Goal: Information Seeking & Learning: Learn about a topic

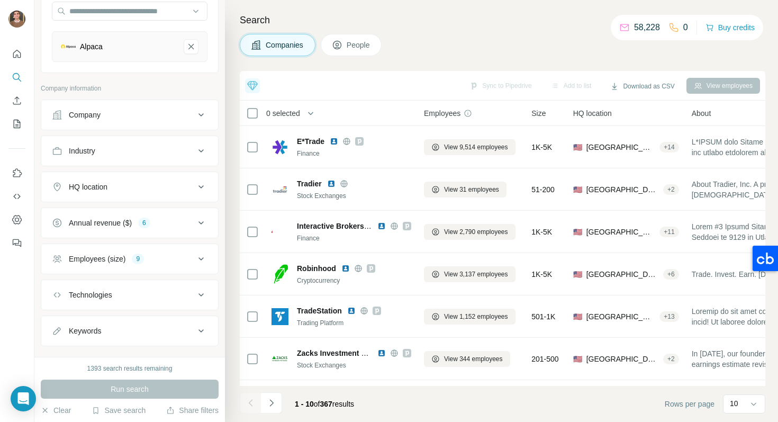
scroll to position [106, 0]
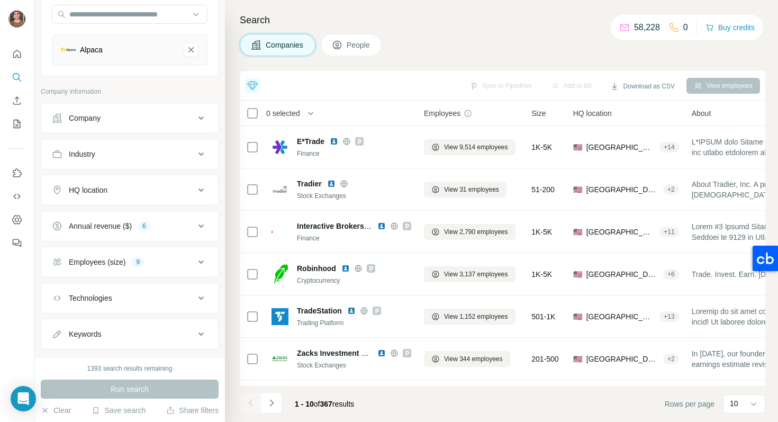
click at [171, 182] on button "HQ location" at bounding box center [129, 189] width 177 height 25
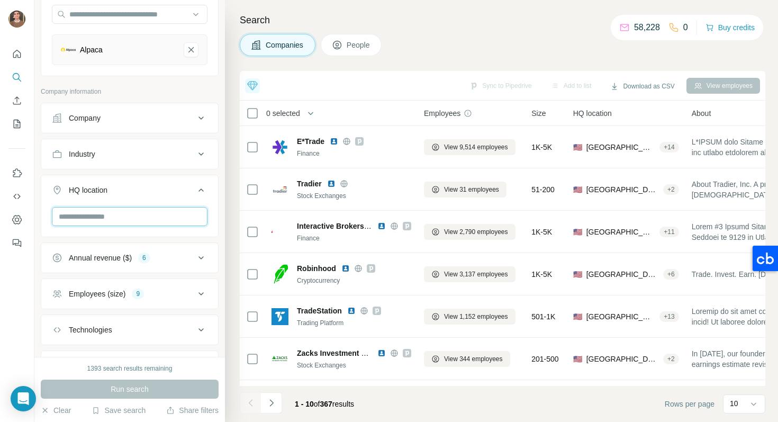
click at [140, 216] on input "text" at bounding box center [130, 216] width 156 height 19
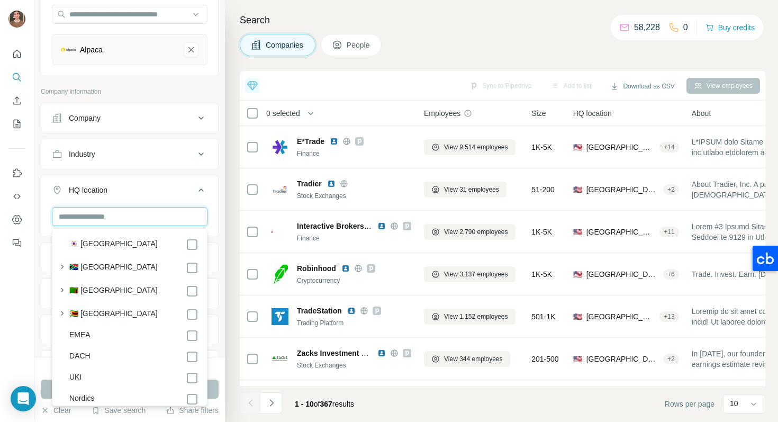
scroll to position [5746, 0]
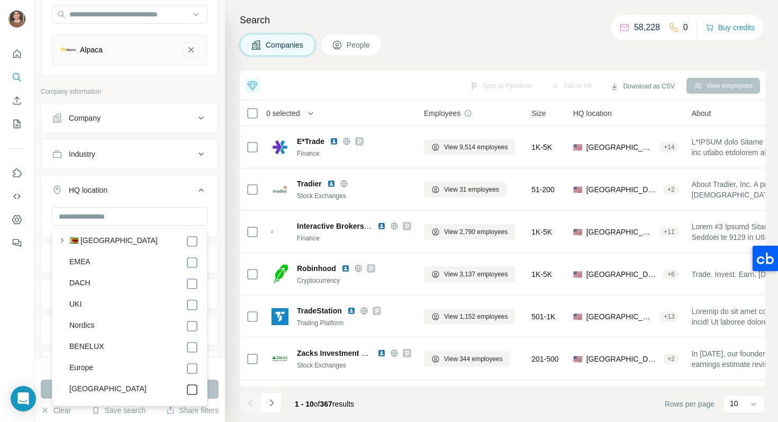
click at [195, 383] on icon at bounding box center [192, 389] width 13 height 13
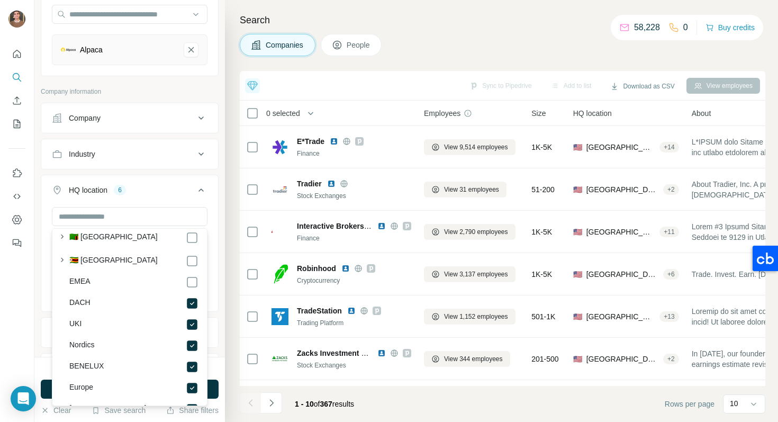
scroll to position [5719, 0]
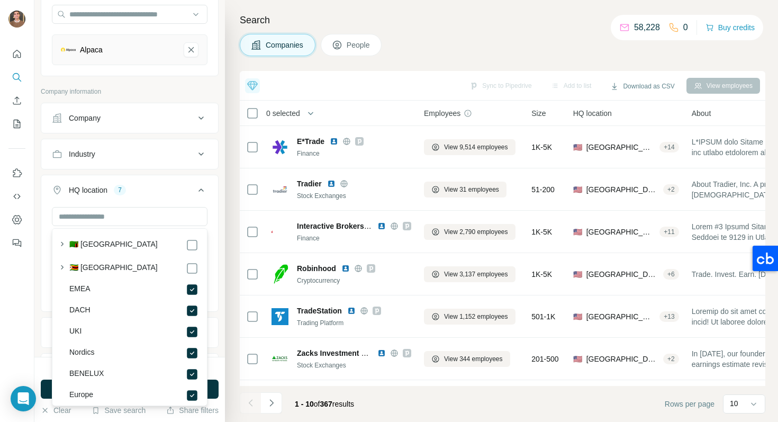
scroll to position [5746, 0]
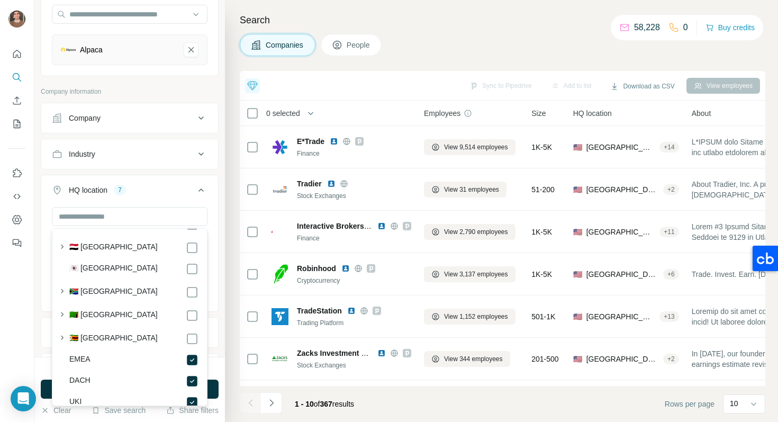
scroll to position [5640, 0]
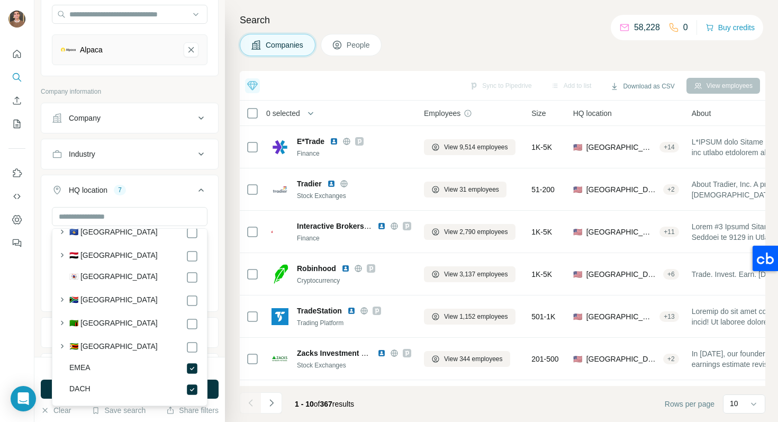
click at [165, 193] on div "HQ location 7" at bounding box center [123, 190] width 143 height 11
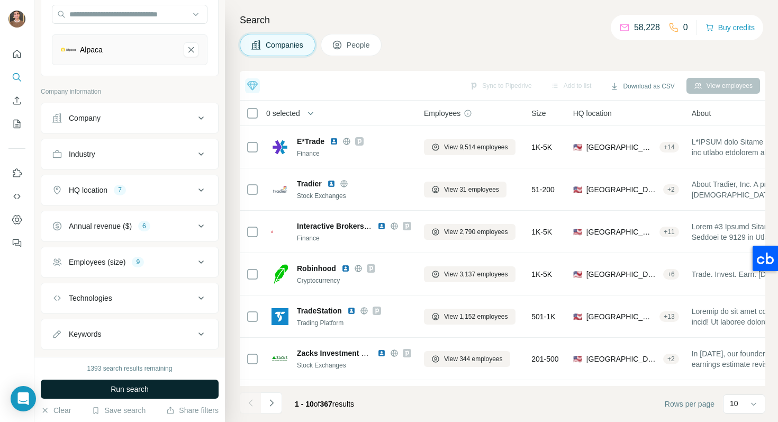
click at [155, 382] on button "Run search" at bounding box center [130, 389] width 178 height 19
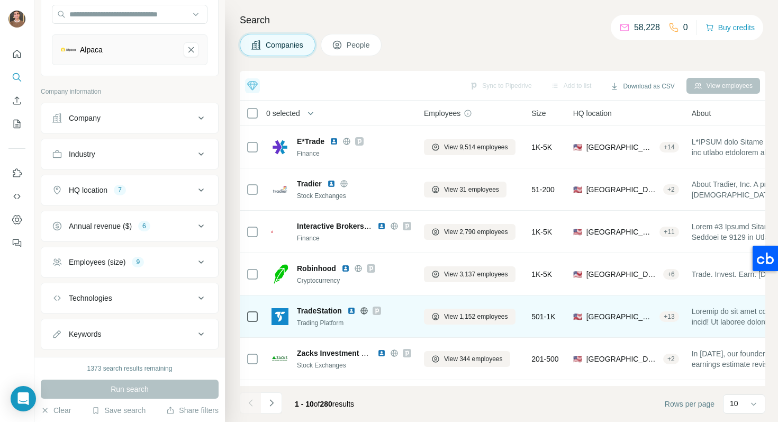
click at [353, 311] on img at bounding box center [351, 311] width 8 height 8
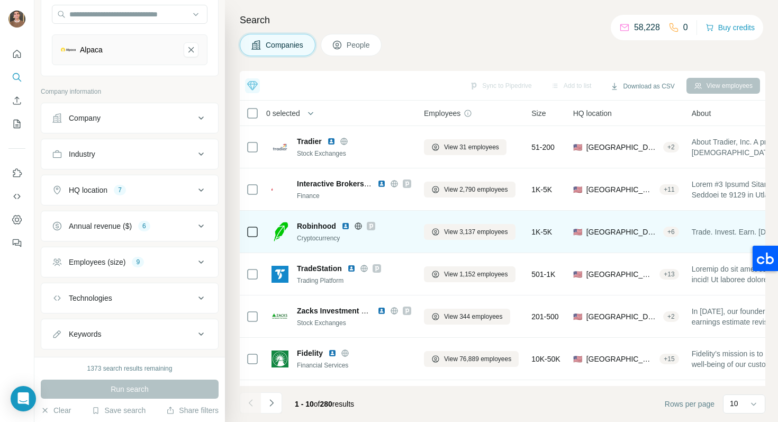
scroll to position [46, 0]
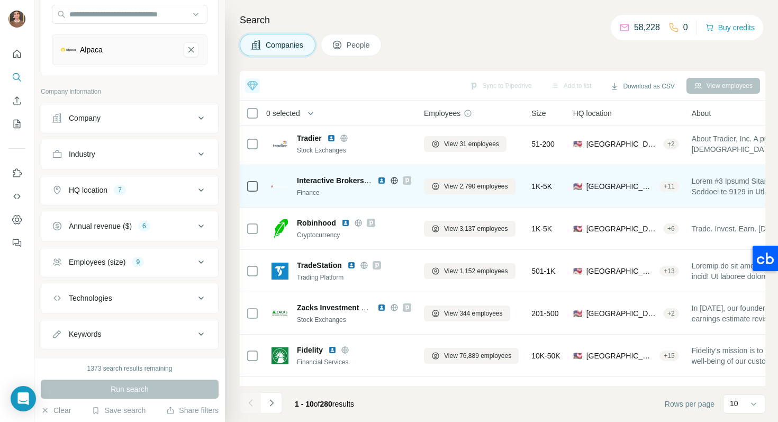
click at [384, 180] on img at bounding box center [381, 180] width 8 height 8
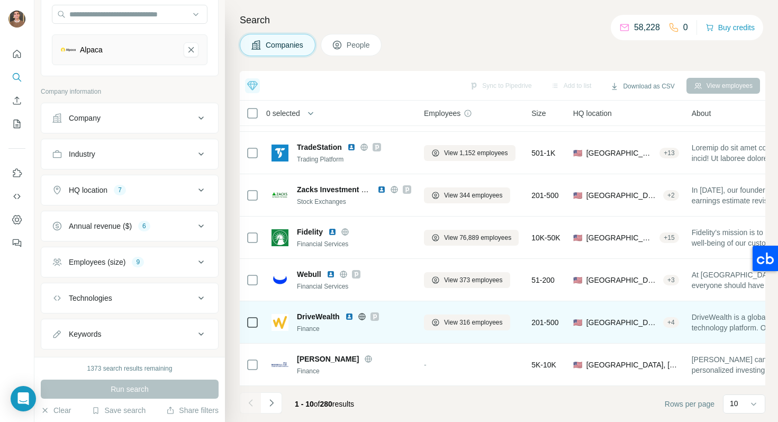
scroll to position [0, 0]
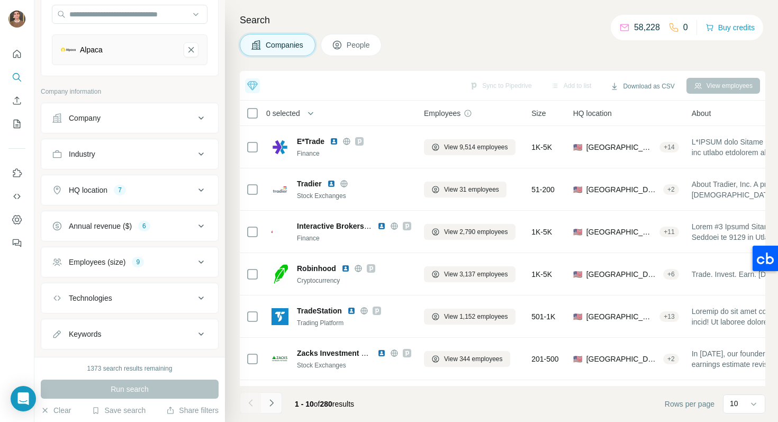
click at [273, 401] on icon "Navigate to next page" at bounding box center [271, 403] width 11 height 11
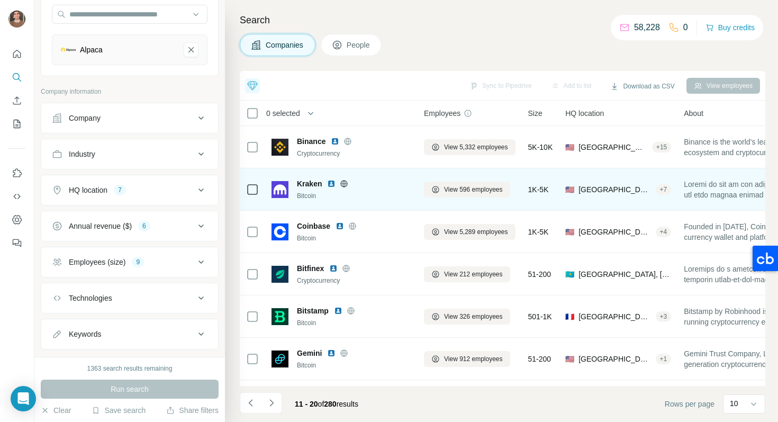
scroll to position [13, 0]
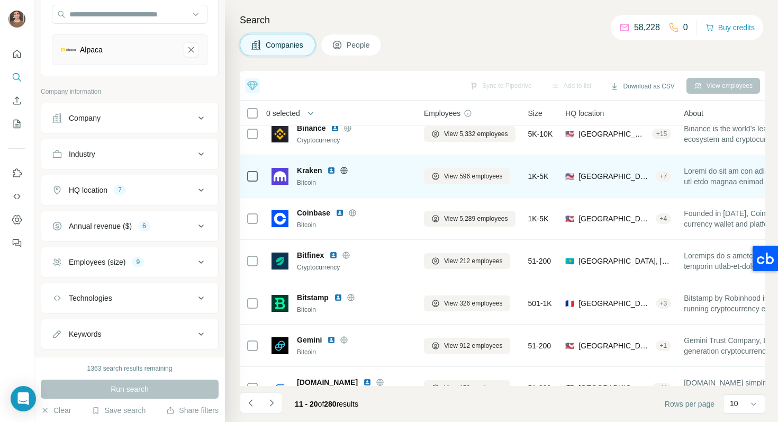
click at [331, 169] on img at bounding box center [331, 170] width 8 height 8
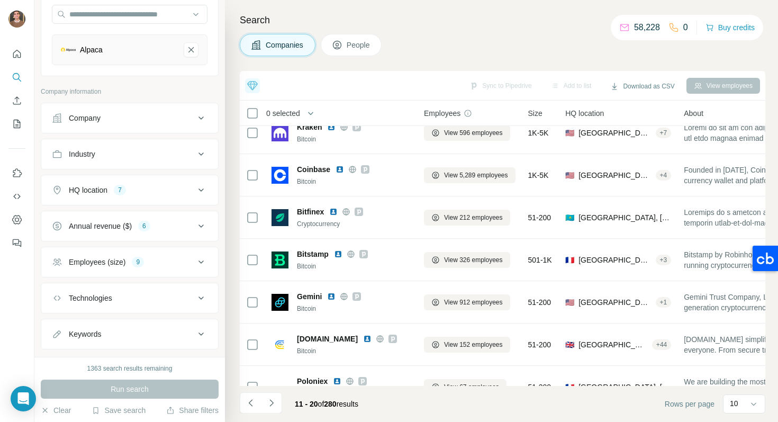
scroll to position [164, 0]
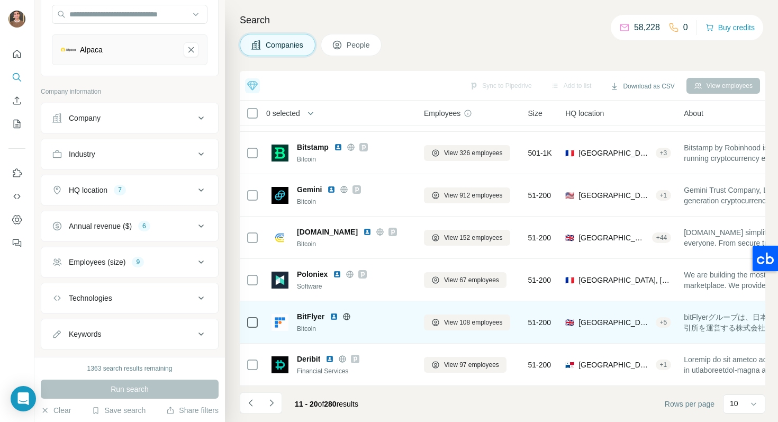
click at [336, 317] on img at bounding box center [334, 316] width 8 height 8
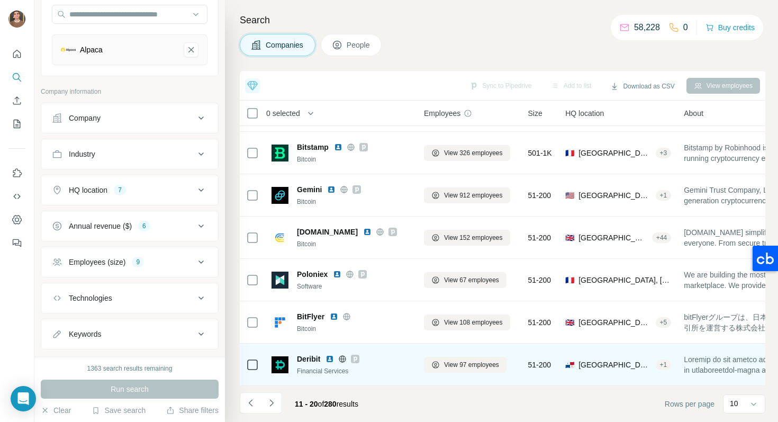
click at [331, 357] on img at bounding box center [330, 359] width 8 height 8
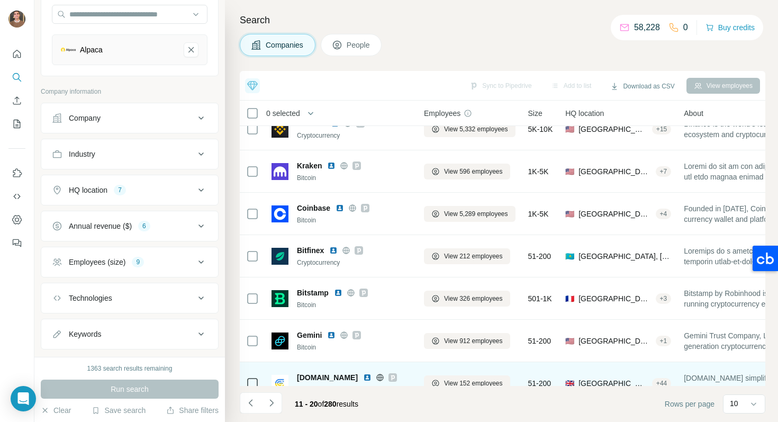
scroll to position [0, 0]
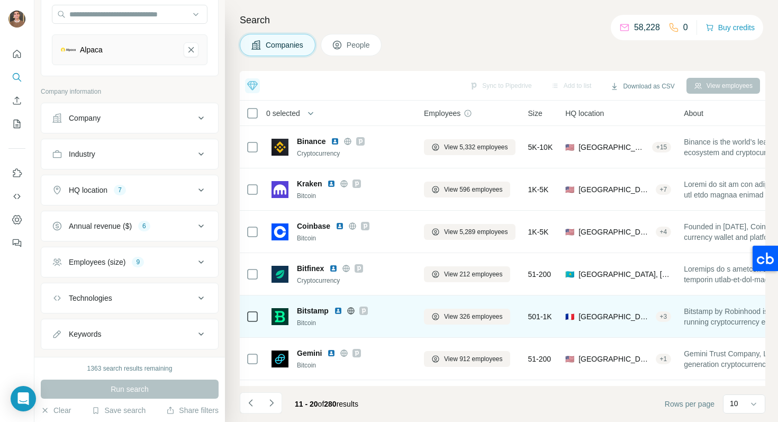
click at [336, 310] on img at bounding box center [338, 311] width 8 height 8
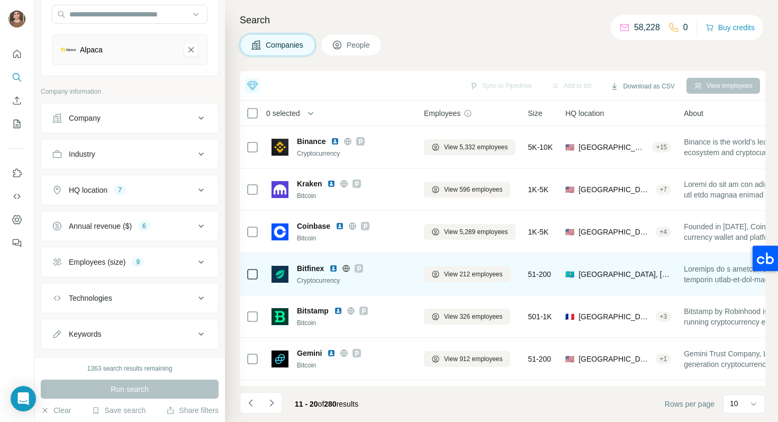
scroll to position [164, 0]
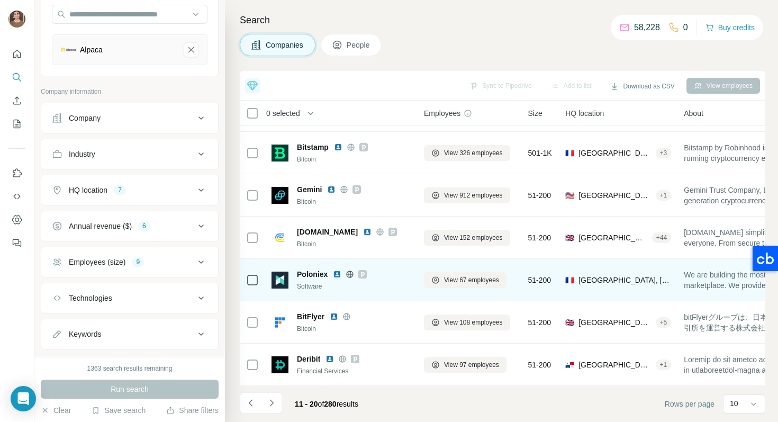
click at [337, 273] on img at bounding box center [337, 274] width 8 height 8
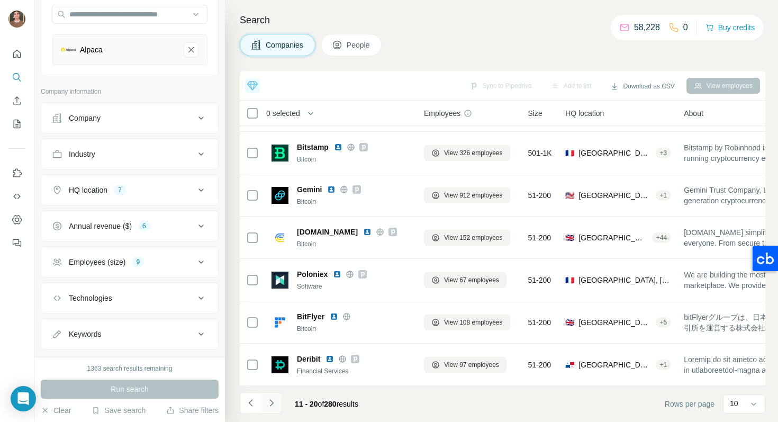
click at [267, 404] on icon "Navigate to next page" at bounding box center [271, 403] width 11 height 11
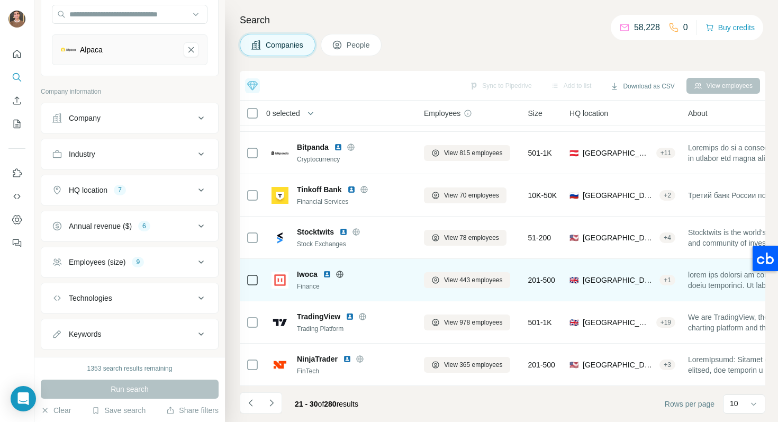
scroll to position [0, 0]
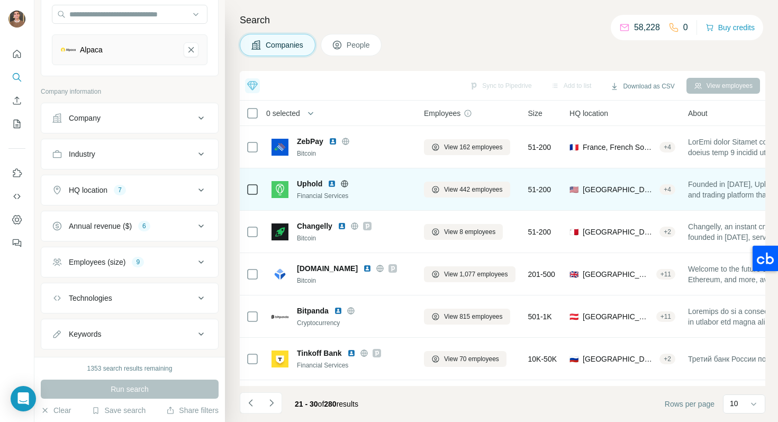
click at [330, 184] on img at bounding box center [332, 183] width 8 height 8
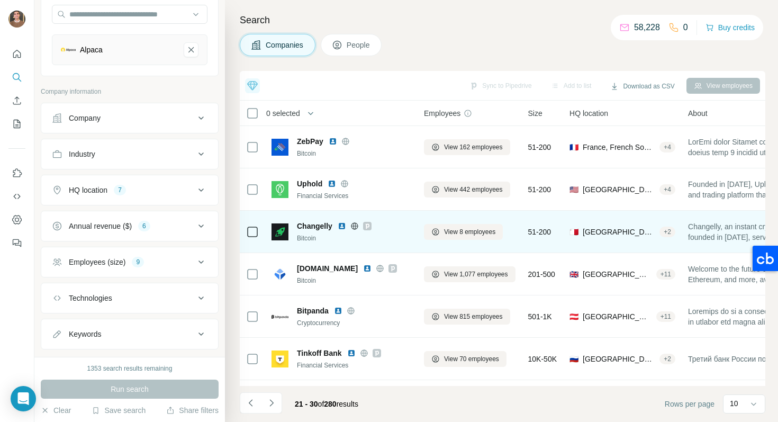
click at [339, 226] on img at bounding box center [342, 226] width 8 height 8
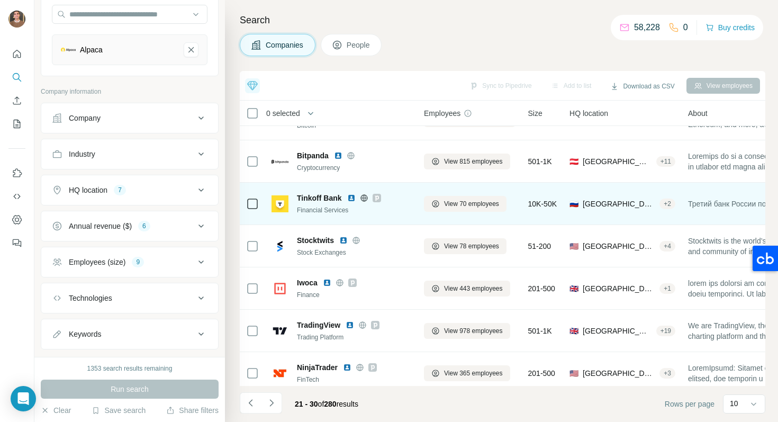
scroll to position [164, 0]
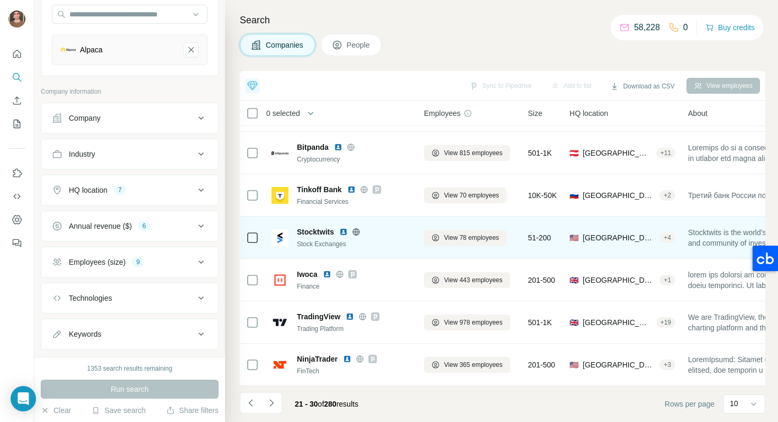
click at [348, 233] on img at bounding box center [343, 232] width 8 height 8
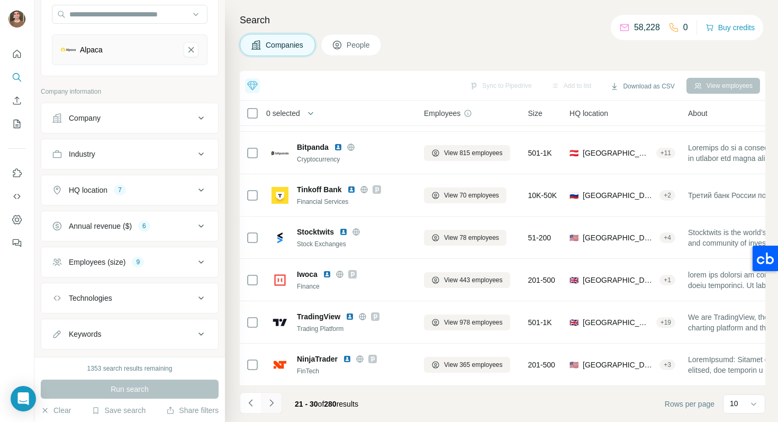
click at [270, 399] on icon "Navigate to next page" at bounding box center [271, 403] width 11 height 11
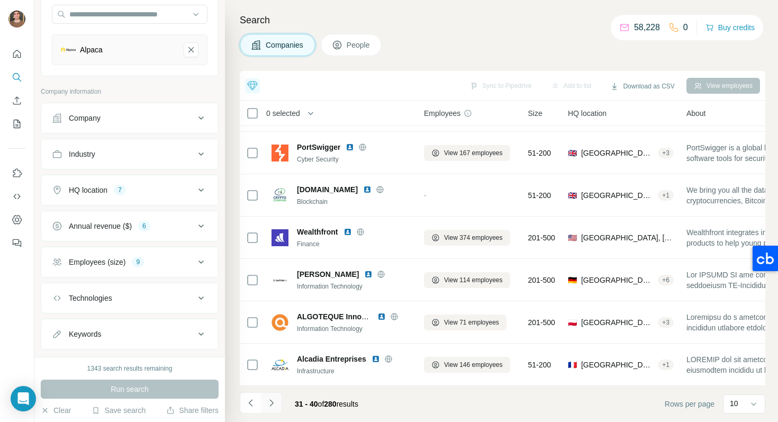
click at [270, 399] on icon "Navigate to next page" at bounding box center [271, 403] width 11 height 11
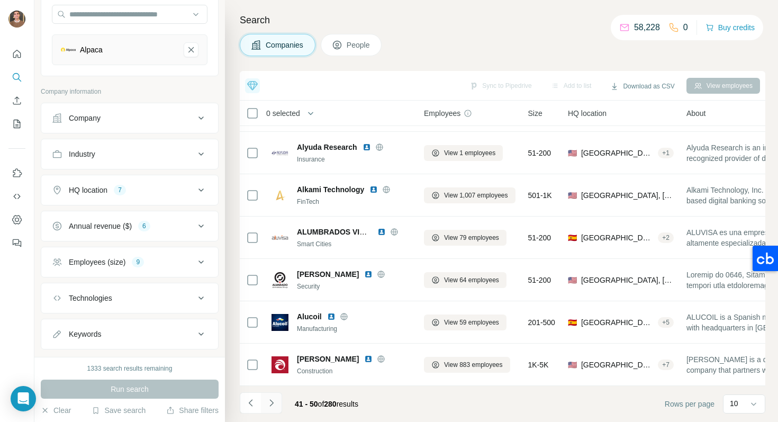
click at [281, 402] on button "Navigate to next page" at bounding box center [271, 402] width 21 height 21
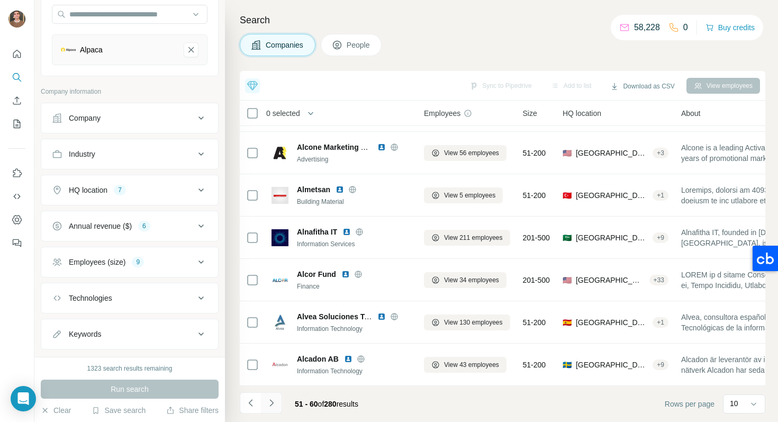
click at [275, 398] on icon "Navigate to next page" at bounding box center [271, 403] width 11 height 11
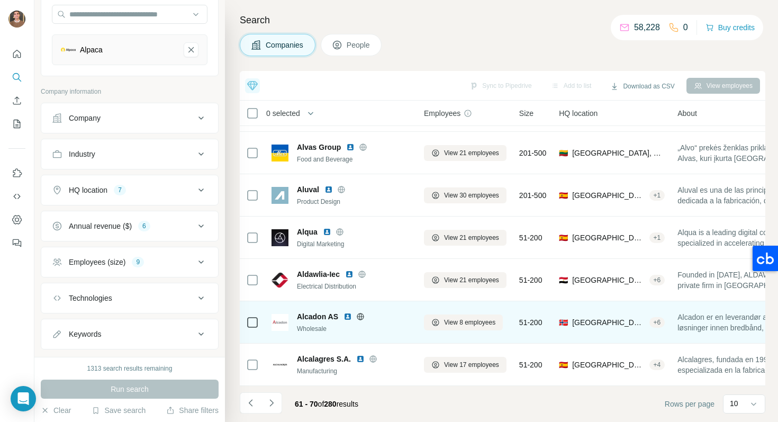
scroll to position [0, 0]
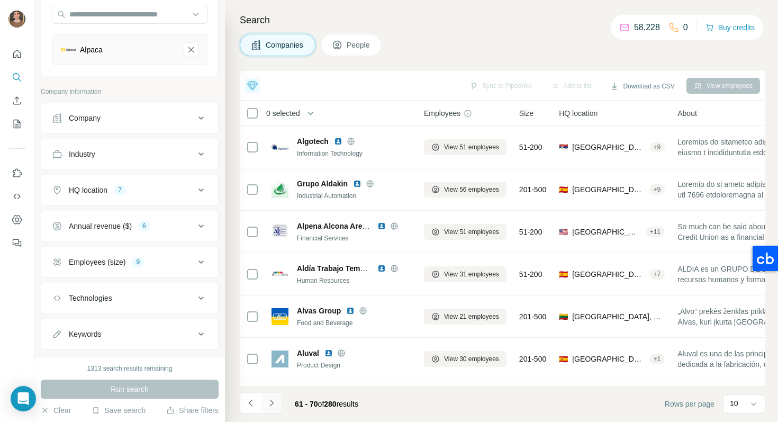
click at [274, 398] on icon "Navigate to next page" at bounding box center [271, 403] width 11 height 11
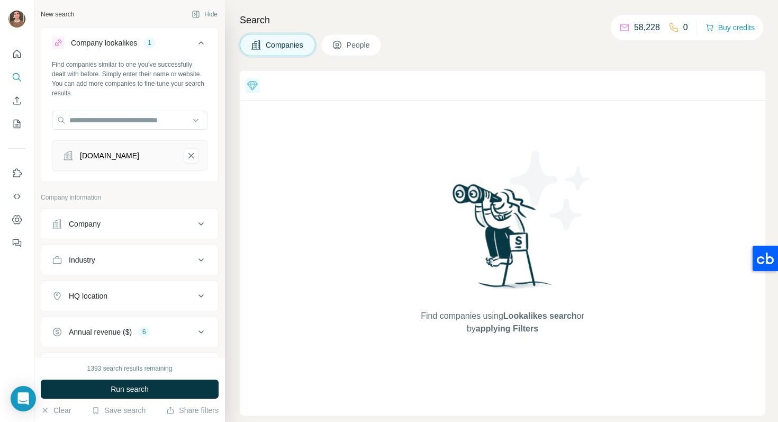
scroll to position [35, 0]
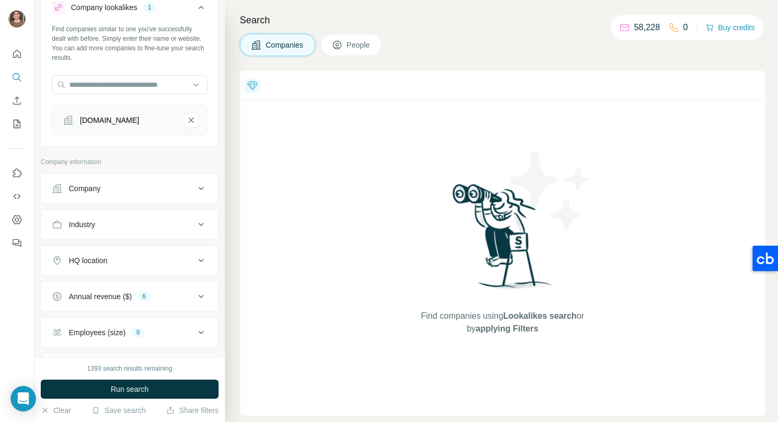
click at [139, 125] on div "moneyboxapp.com" at bounding box center [109, 120] width 59 height 11
click at [136, 386] on span "Run search" at bounding box center [130, 389] width 38 height 11
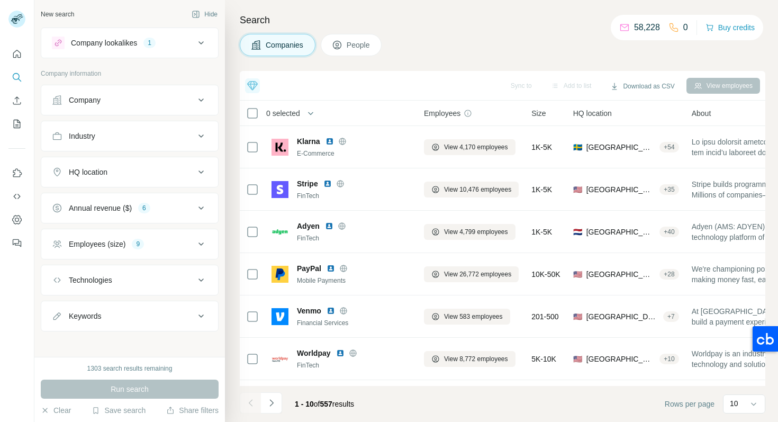
click at [173, 40] on div "Company lookalikes 1" at bounding box center [123, 43] width 143 height 13
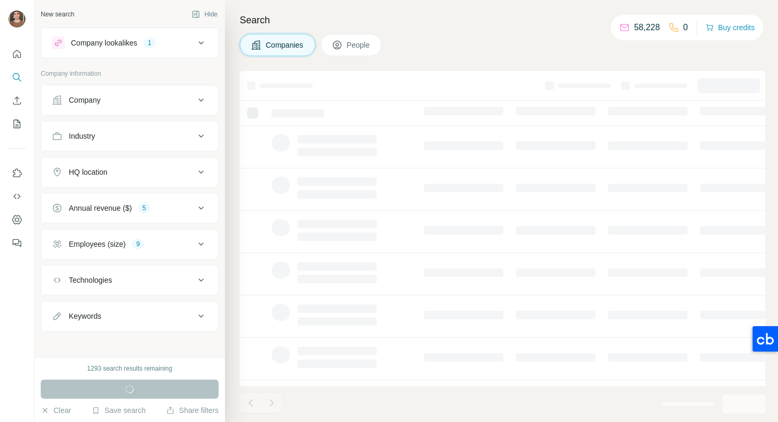
click at [214, 44] on button "Company lookalikes 1" at bounding box center [129, 42] width 177 height 25
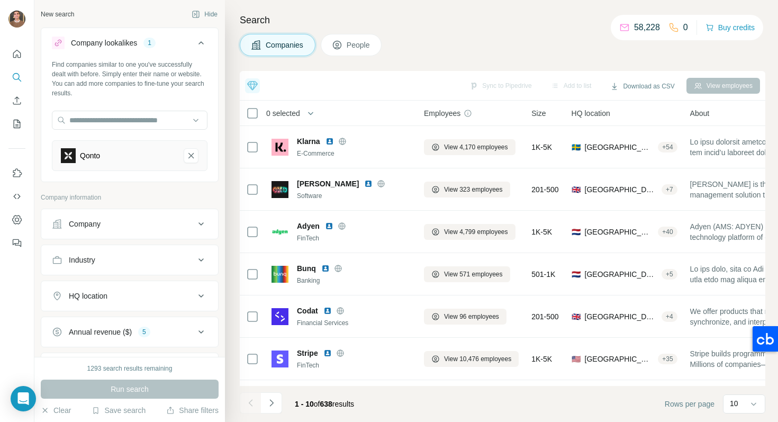
scroll to position [128, 0]
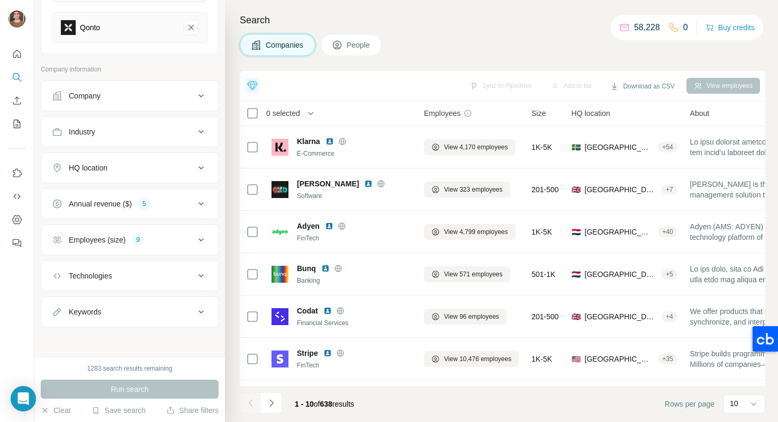
click at [142, 160] on button "HQ location" at bounding box center [129, 167] width 177 height 25
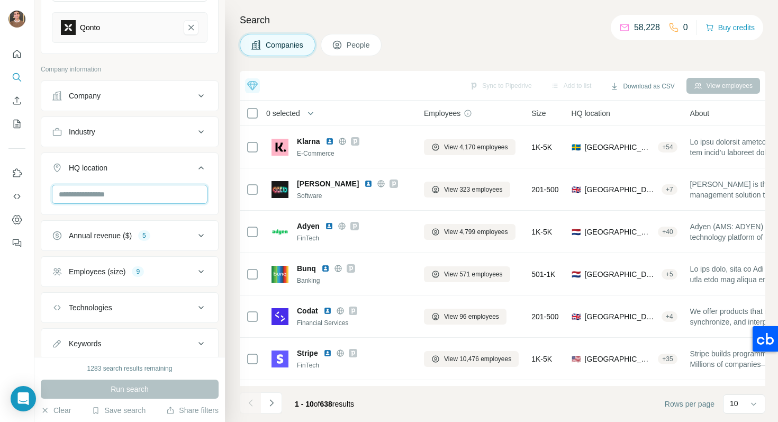
click at [120, 196] on input "text" at bounding box center [130, 194] width 156 height 19
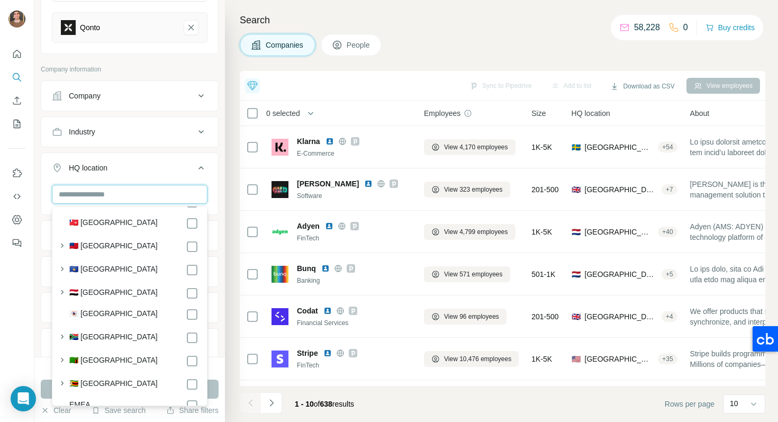
scroll to position [5724, 0]
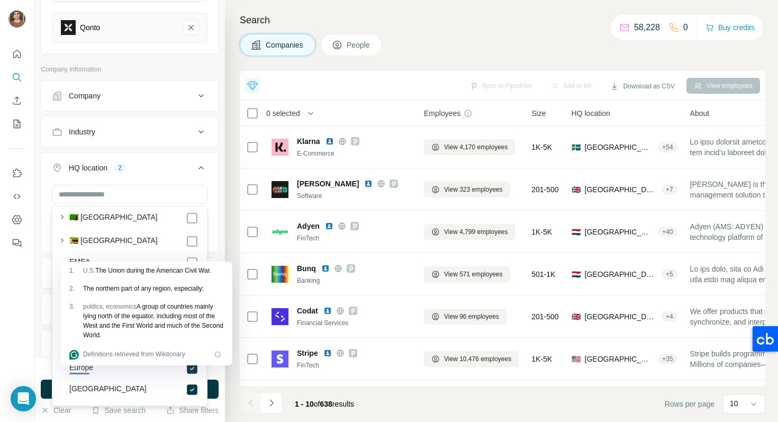
click at [195, 331] on div "politics, economics A group of countries mainly lying north of the equator, inc…" at bounding box center [153, 321] width 141 height 38
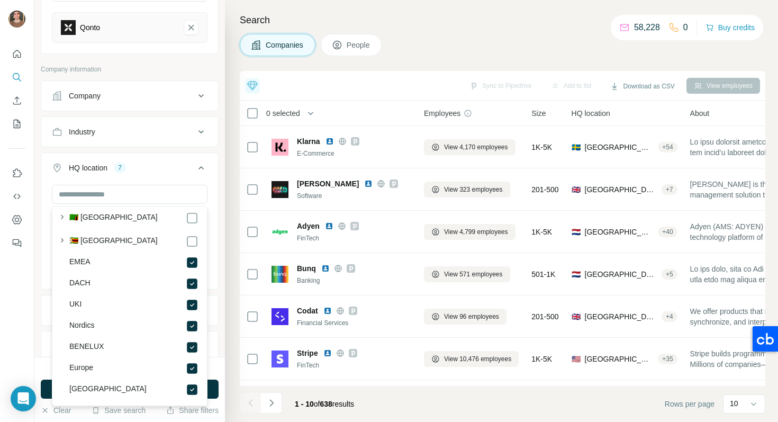
click at [175, 174] on button "HQ location 7" at bounding box center [129, 170] width 177 height 30
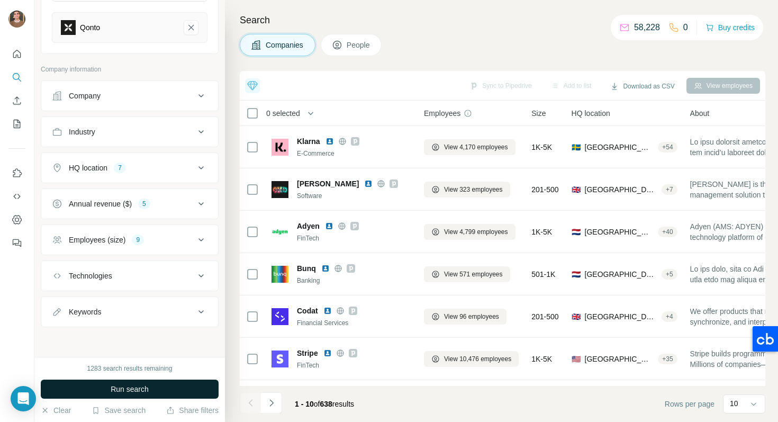
click at [176, 397] on button "Run search" at bounding box center [130, 389] width 178 height 19
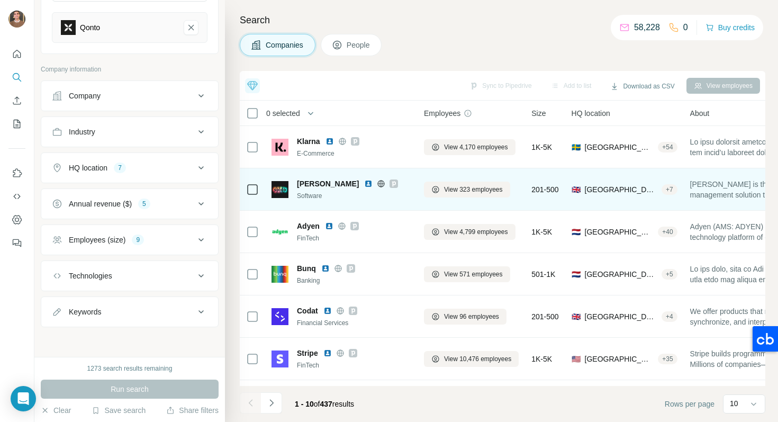
click at [364, 187] on img at bounding box center [368, 183] width 8 height 8
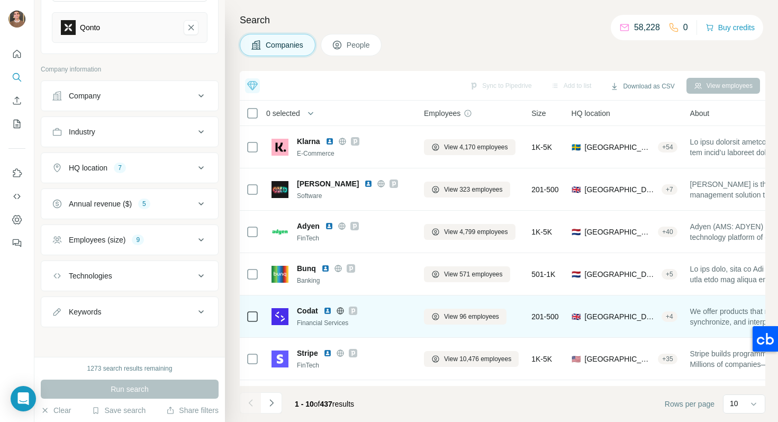
scroll to position [164, 0]
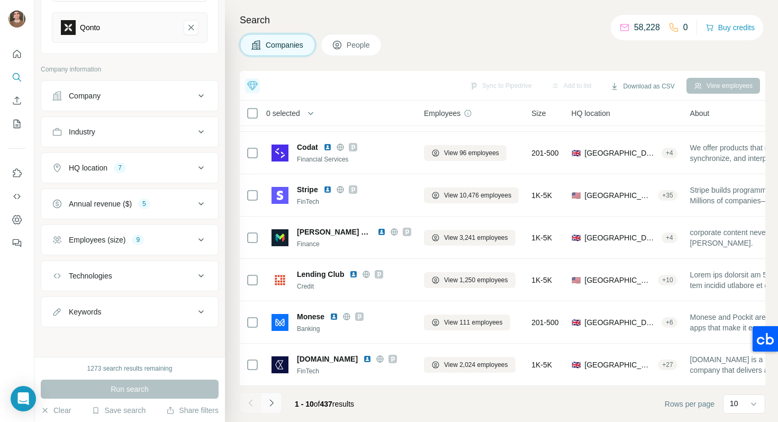
click at [272, 398] on icon "Navigate to next page" at bounding box center [271, 403] width 11 height 11
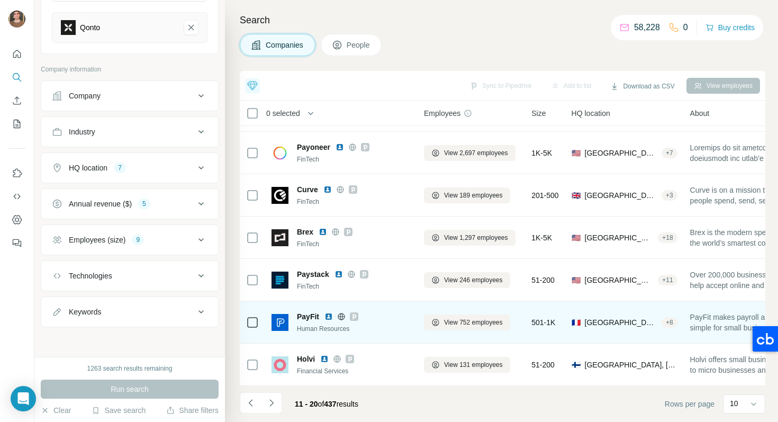
click at [329, 318] on img at bounding box center [329, 316] width 8 height 8
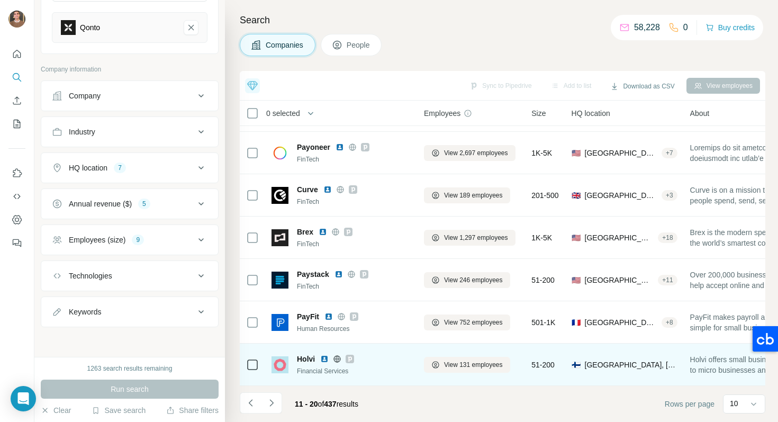
click at [324, 358] on img at bounding box center [324, 359] width 8 height 8
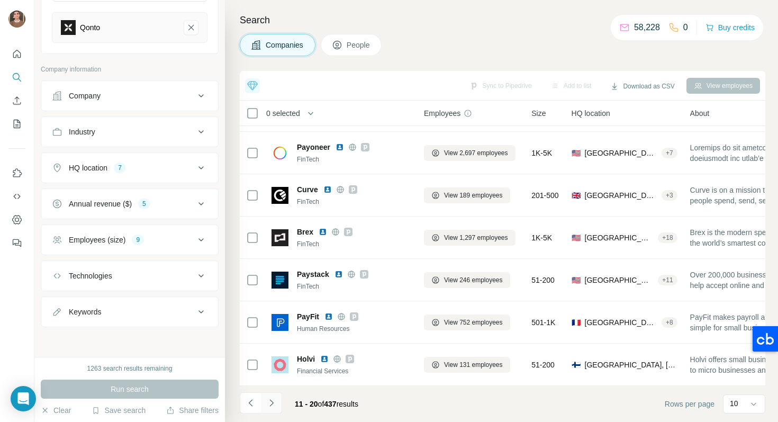
click at [279, 398] on button "Navigate to next page" at bounding box center [271, 402] width 21 height 21
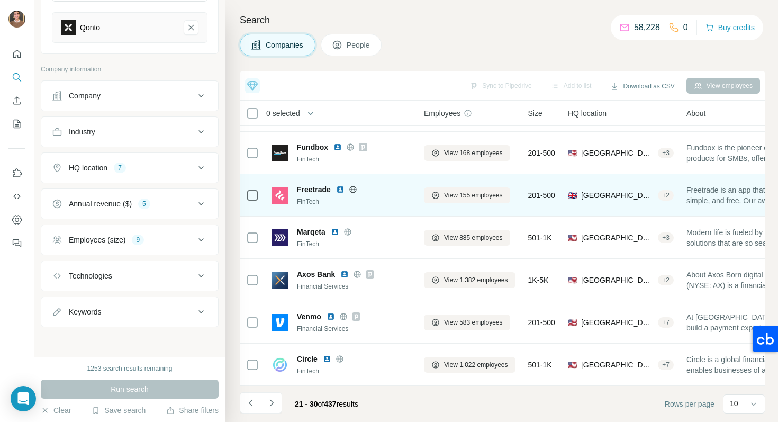
click at [340, 190] on img at bounding box center [340, 189] width 8 height 8
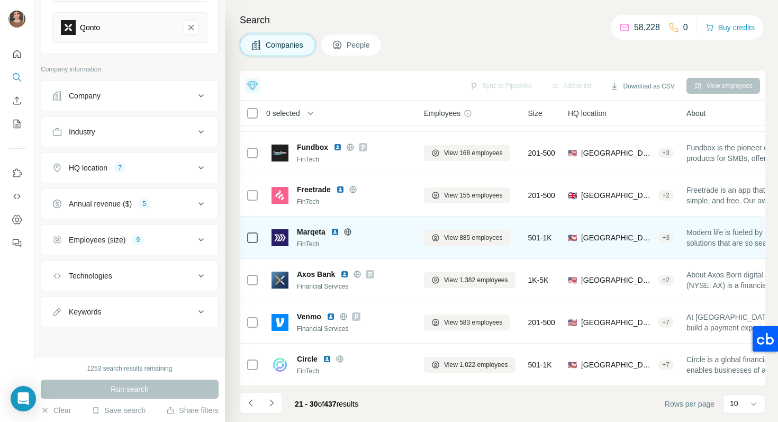
click at [335, 234] on img at bounding box center [335, 232] width 8 height 8
